Goal: Information Seeking & Learning: Learn about a topic

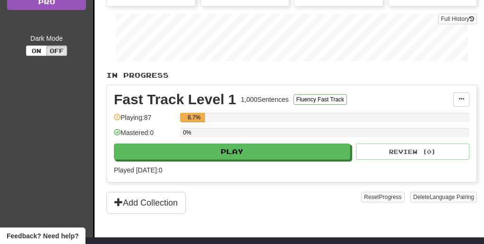
scroll to position [186, 0]
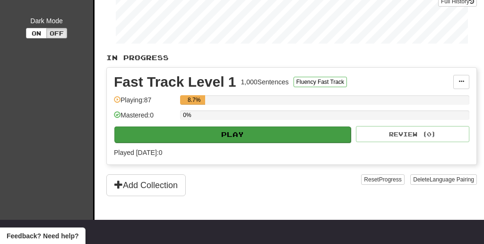
click at [225, 140] on button "Play" at bounding box center [232, 134] width 236 height 16
select select "**"
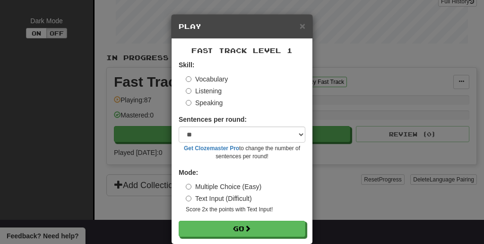
click at [214, 97] on div "Vocabulary Listening Speaking" at bounding box center [246, 90] width 120 height 33
click at [211, 91] on label "Listening" at bounding box center [204, 90] width 36 height 9
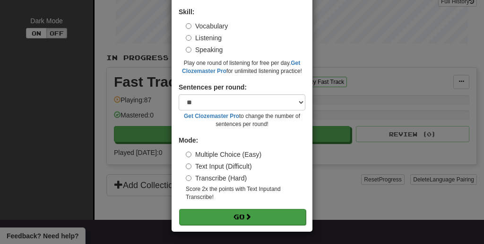
scroll to position [52, 0]
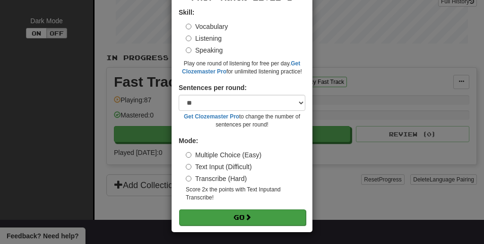
click at [227, 209] on button "Go" at bounding box center [242, 217] width 127 height 16
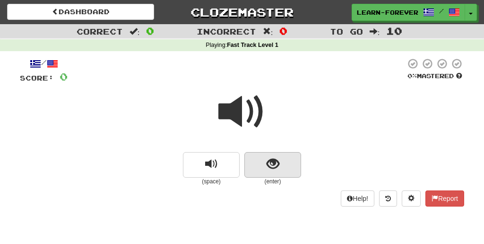
click at [264, 163] on button "show sentence" at bounding box center [273, 165] width 57 height 26
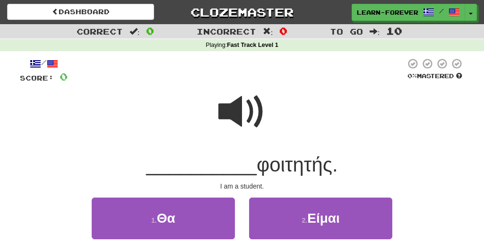
click at [241, 107] on span at bounding box center [242, 111] width 47 height 47
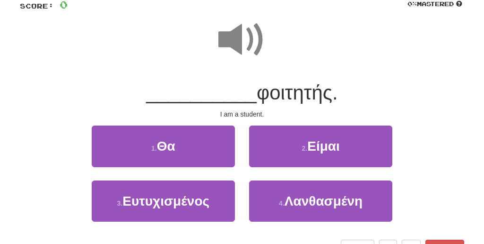
scroll to position [95, 0]
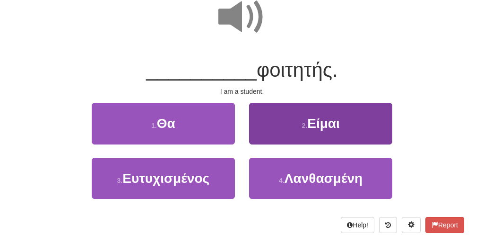
click at [330, 106] on button "2 . Είμαι" at bounding box center [320, 123] width 143 height 41
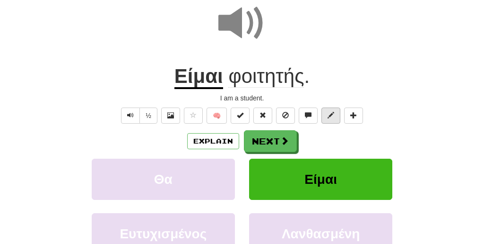
scroll to position [57, 0]
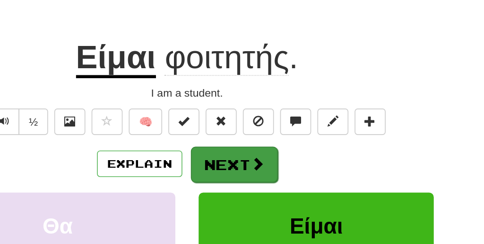
click at [245, 168] on button "Next" at bounding box center [271, 179] width 53 height 22
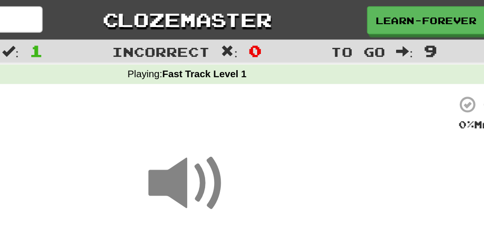
scroll to position [3, 0]
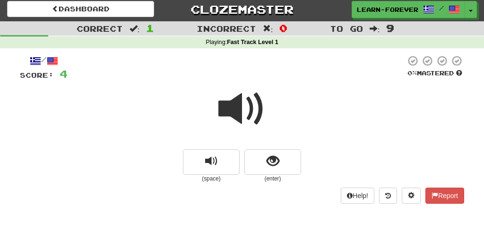
click at [245, 113] on span at bounding box center [242, 108] width 47 height 47
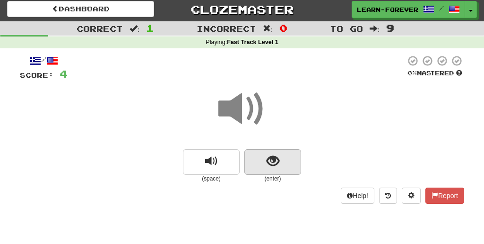
click at [271, 163] on span "show sentence" at bounding box center [273, 161] width 13 height 13
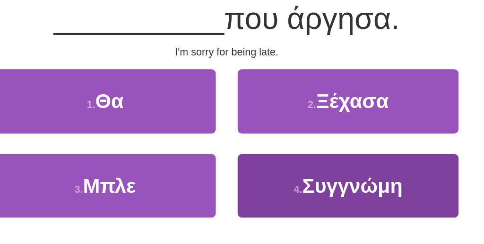
scroll to position [68, 0]
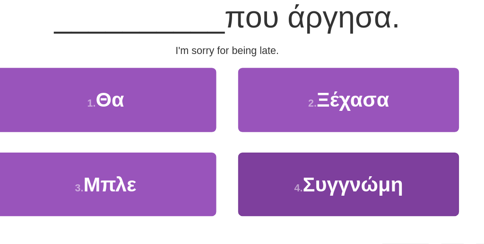
click at [291, 198] on span "Συγγνώμη" at bounding box center [323, 205] width 65 height 15
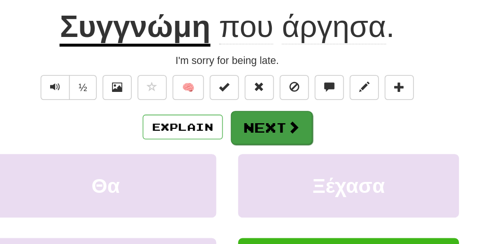
click at [245, 157] on button "Next" at bounding box center [271, 168] width 53 height 22
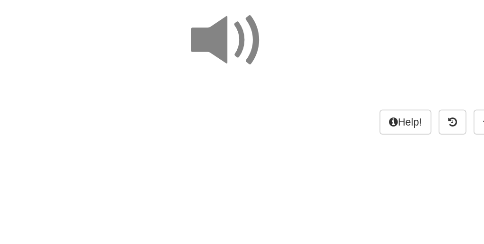
scroll to position [34, 0]
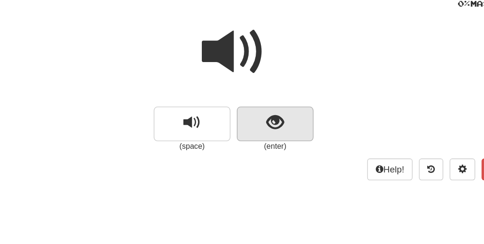
click at [245, 118] on button "show sentence" at bounding box center [273, 131] width 57 height 26
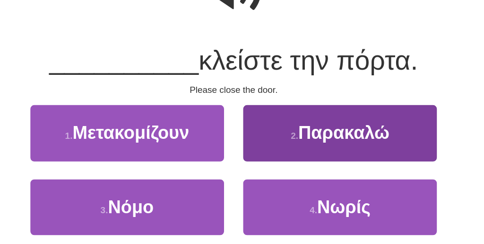
scroll to position [60, 0]
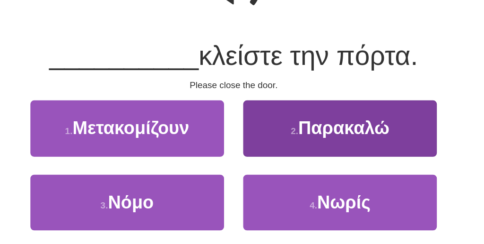
click at [290, 151] on span "Παρακαλώ" at bounding box center [324, 158] width 68 height 15
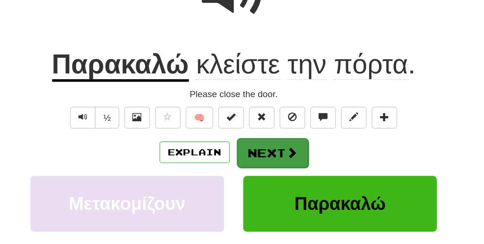
click at [245, 166] on button "Next" at bounding box center [271, 177] width 53 height 22
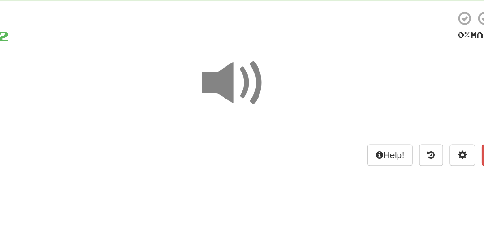
scroll to position [11, 0]
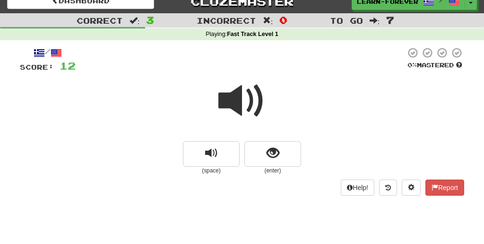
click at [242, 104] on span at bounding box center [242, 100] width 47 height 47
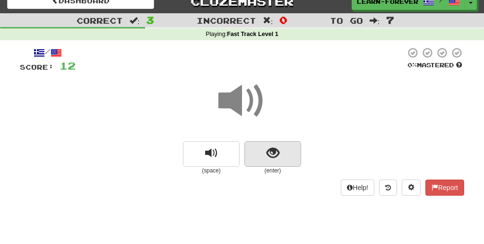
click at [268, 158] on span "show sentence" at bounding box center [273, 153] width 13 height 13
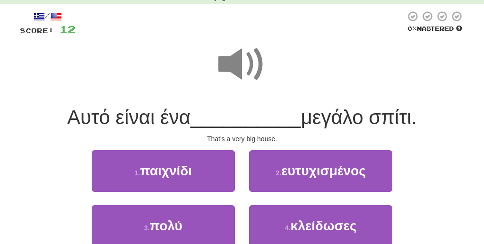
scroll to position [52, 0]
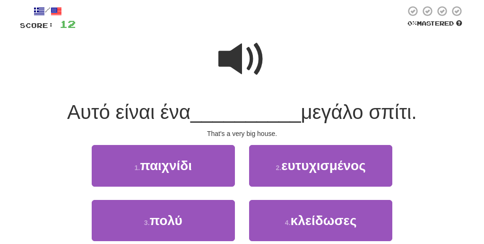
click at [247, 59] on span at bounding box center [242, 58] width 47 height 47
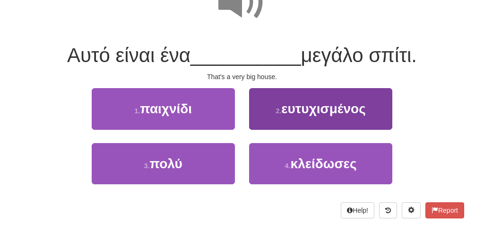
scroll to position [113, 0]
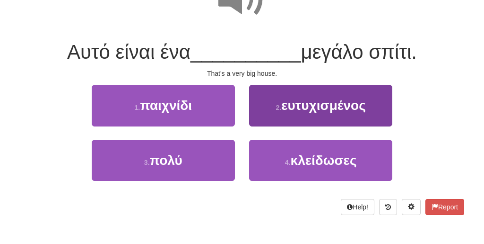
click at [326, 117] on button "2 . ευτυχισμένος" at bounding box center [320, 105] width 143 height 41
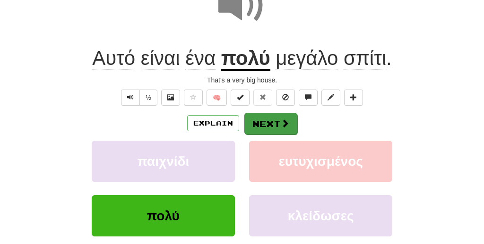
click at [282, 125] on span at bounding box center [285, 123] width 9 height 9
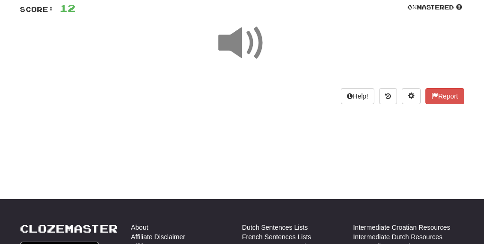
scroll to position [76, 0]
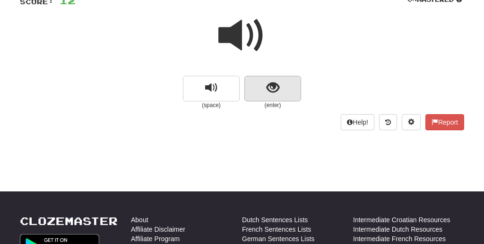
click at [265, 88] on button "show sentence" at bounding box center [273, 89] width 57 height 26
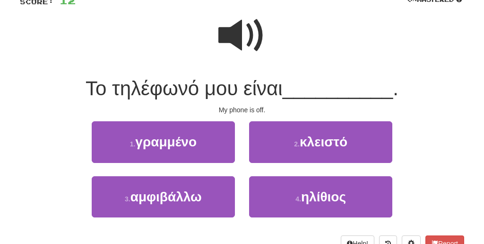
click at [249, 38] on span at bounding box center [242, 35] width 47 height 47
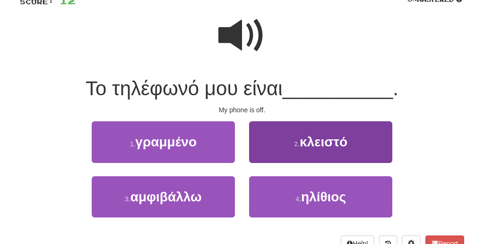
scroll to position [68, 0]
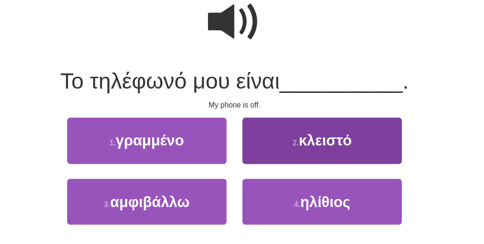
click at [275, 139] on button "2 . κλειστό" at bounding box center [320, 149] width 143 height 41
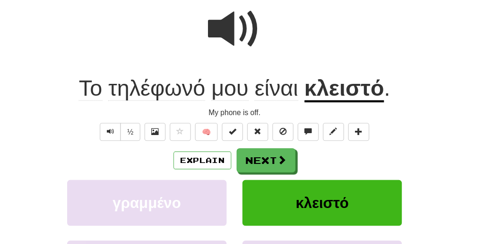
click at [268, 195] on button "κλειστό" at bounding box center [320, 205] width 143 height 41
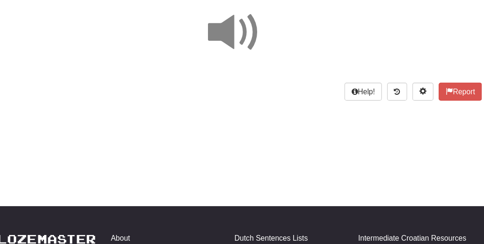
scroll to position [67, 0]
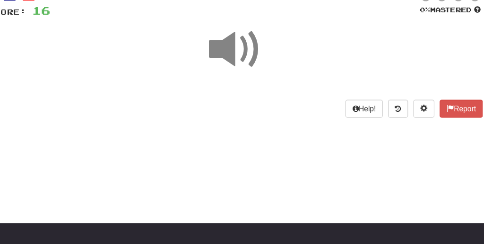
click at [219, 48] on span at bounding box center [242, 44] width 47 height 47
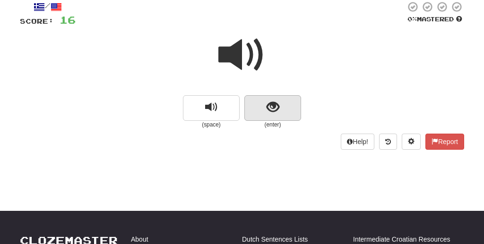
click at [262, 117] on button "show sentence" at bounding box center [273, 108] width 57 height 26
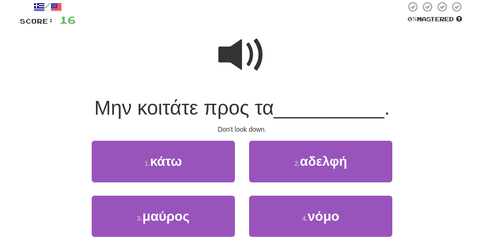
click at [253, 54] on span at bounding box center [242, 54] width 47 height 47
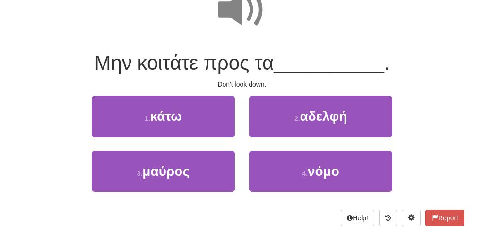
scroll to position [82, 0]
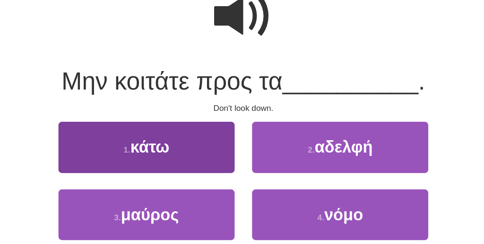
click at [150, 128] on span "κάτω" at bounding box center [166, 135] width 32 height 15
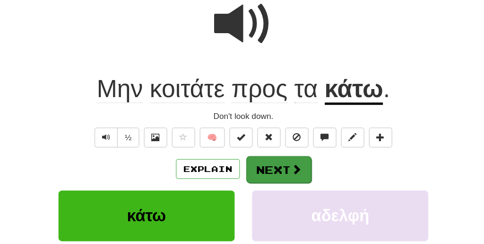
click at [245, 143] on button "Next" at bounding box center [271, 154] width 53 height 22
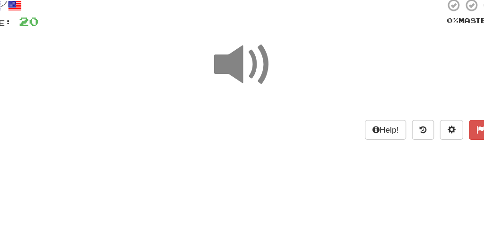
scroll to position [35, 0]
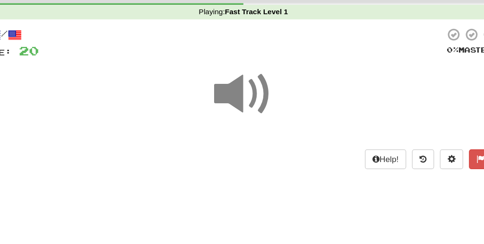
click at [219, 77] on span at bounding box center [242, 75] width 47 height 47
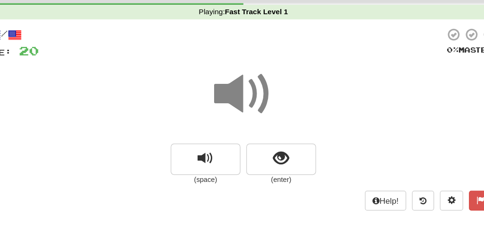
click at [245, 142] on small "(enter)" at bounding box center [273, 146] width 57 height 8
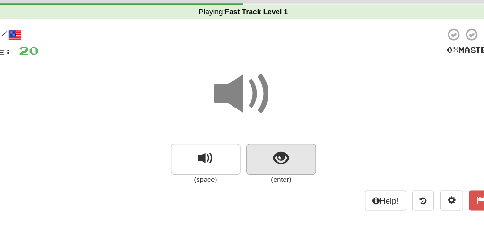
click at [267, 127] on span "show sentence" at bounding box center [273, 128] width 13 height 13
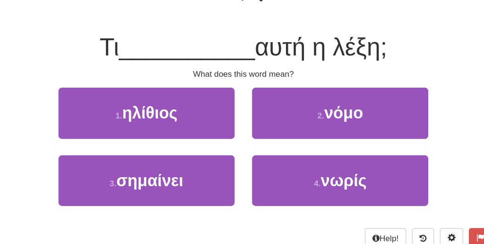
scroll to position [83, 0]
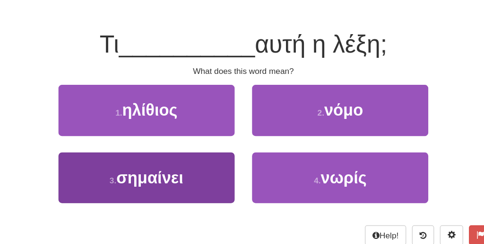
click at [155, 169] on button "3 . σημαίνει" at bounding box center [163, 189] width 143 height 41
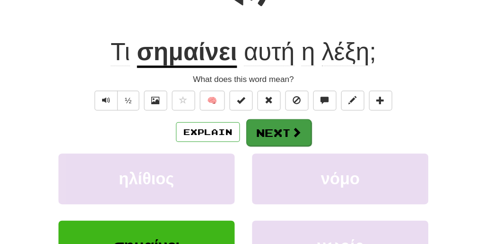
click at [245, 142] on button "Next" at bounding box center [271, 153] width 53 height 22
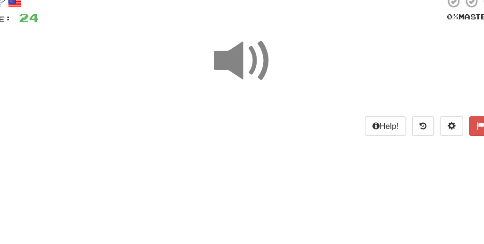
scroll to position [29, 0]
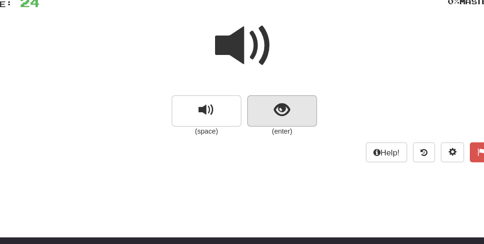
click at [245, 122] on button "show sentence" at bounding box center [273, 135] width 57 height 26
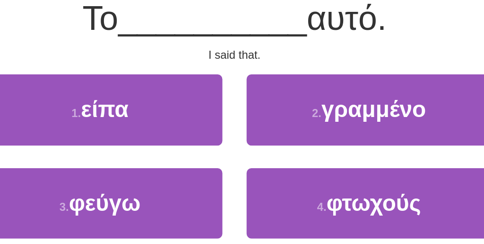
scroll to position [54, 0]
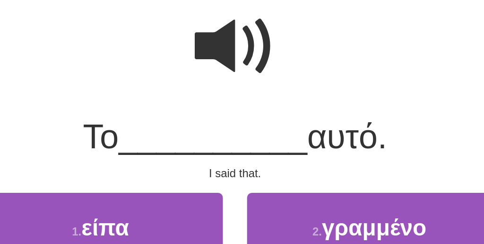
click at [219, 34] on span at bounding box center [242, 57] width 47 height 47
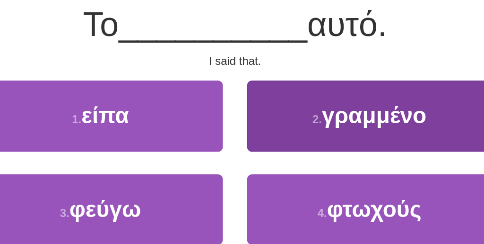
click at [249, 143] on button "2 . γραμμένο" at bounding box center [320, 163] width 143 height 41
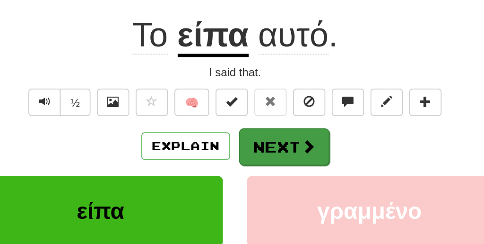
click at [245, 171] on button "Next" at bounding box center [271, 182] width 53 height 22
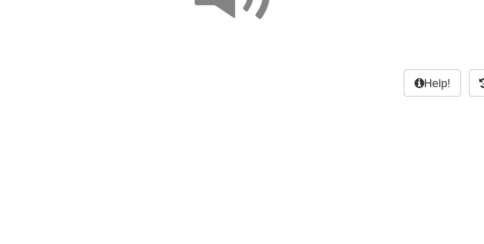
scroll to position [0, 0]
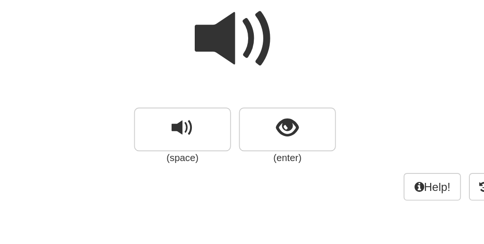
click at [219, 88] on span at bounding box center [242, 111] width 47 height 47
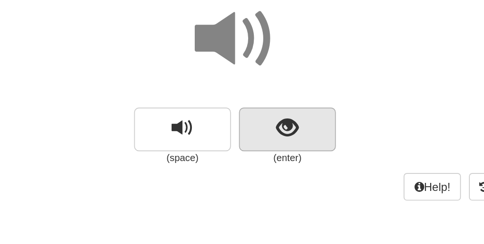
click at [245, 152] on button "show sentence" at bounding box center [273, 165] width 57 height 26
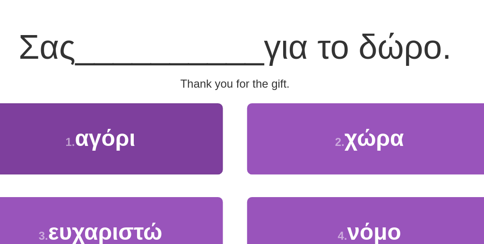
scroll to position [38, 0]
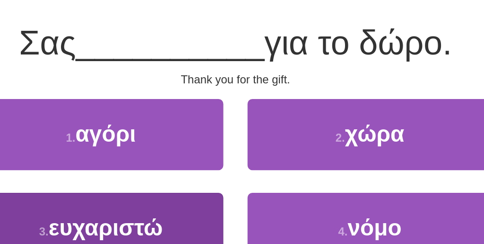
click at [132, 227] on span "ευχαριστώ" at bounding box center [165, 234] width 67 height 15
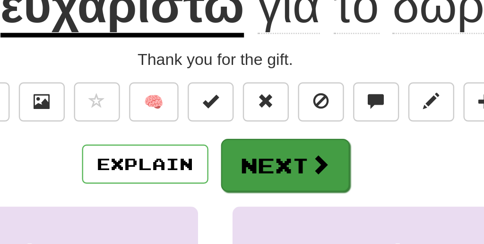
scroll to position [107, 0]
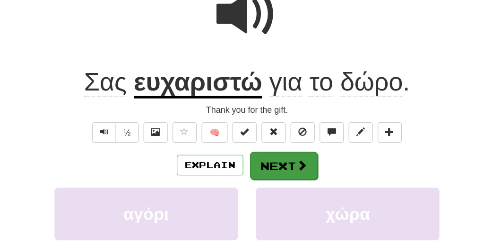
click at [245, 134] on button "Next" at bounding box center [271, 129] width 53 height 22
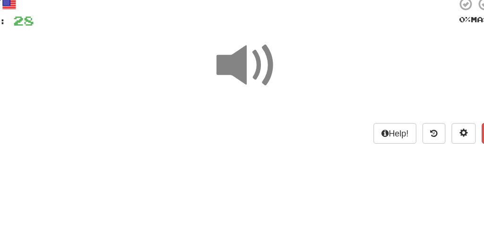
scroll to position [52, 0]
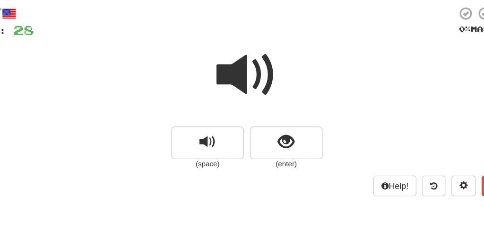
click at [219, 66] on span at bounding box center [242, 59] width 47 height 47
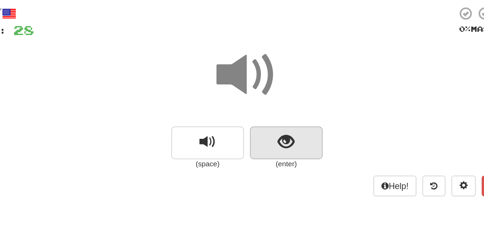
click at [267, 115] on span "show sentence" at bounding box center [273, 112] width 13 height 13
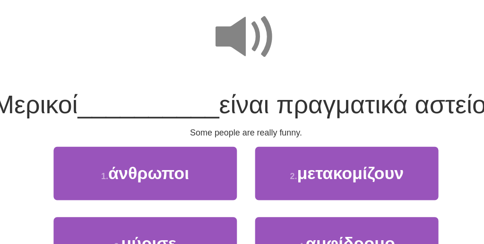
click at [219, 41] on span at bounding box center [242, 59] width 47 height 47
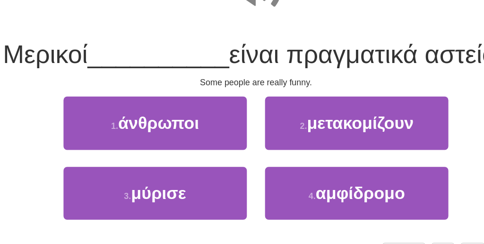
scroll to position [75, 0]
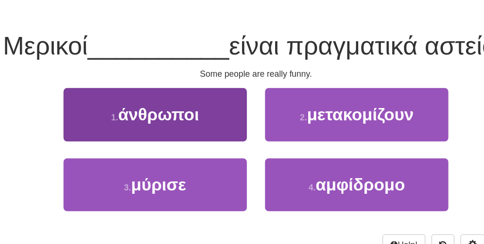
click at [169, 122] on button "1 . άνθρωποι" at bounding box center [163, 142] width 143 height 41
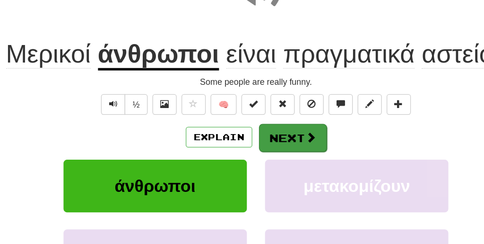
click at [245, 150] on button "Next" at bounding box center [271, 161] width 53 height 22
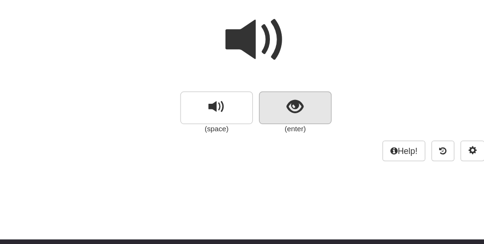
click at [245, 77] on button "show sentence" at bounding box center [273, 90] width 57 height 26
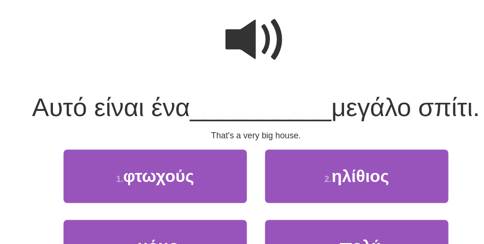
click at [219, 42] on span at bounding box center [242, 36] width 47 height 47
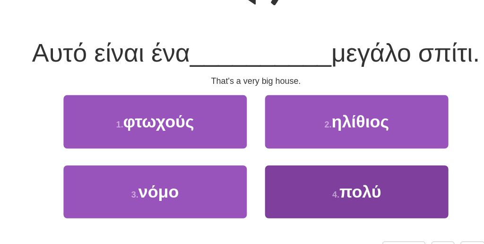
click at [249, 177] on button "4 . πολύ" at bounding box center [320, 197] width 143 height 41
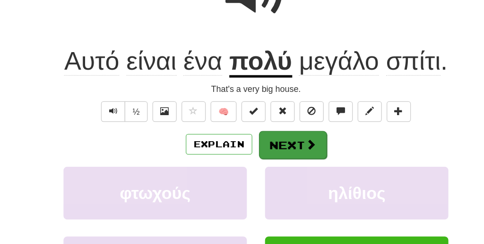
click at [245, 150] on button "Next" at bounding box center [271, 161] width 53 height 22
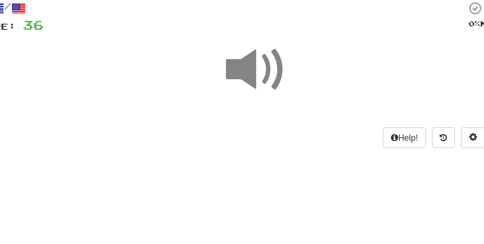
scroll to position [19, 0]
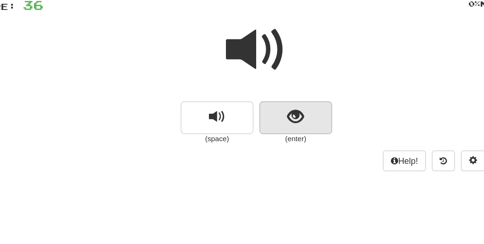
click at [245, 132] on button "show sentence" at bounding box center [273, 145] width 57 height 26
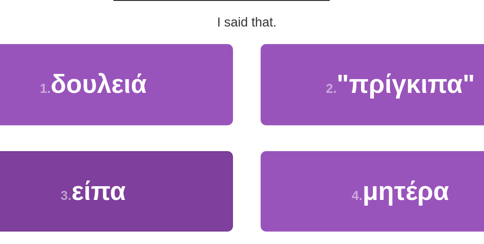
scroll to position [132, 0]
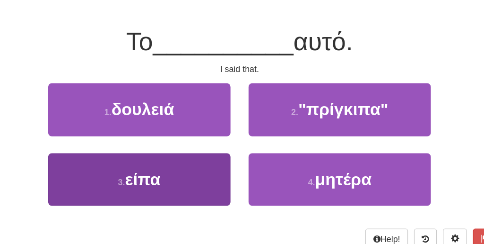
click at [138, 134] on button "3 . είπα" at bounding box center [163, 140] width 143 height 41
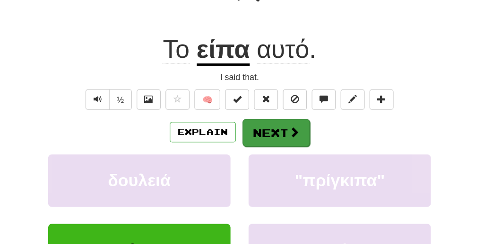
click at [245, 108] on button "Next" at bounding box center [271, 104] width 53 height 22
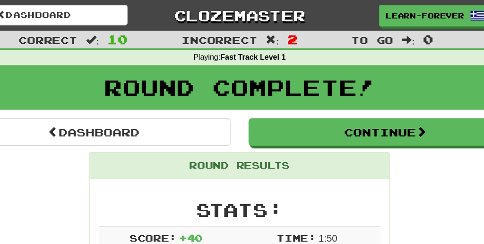
scroll to position [0, 0]
